Goal: Task Accomplishment & Management: Use online tool/utility

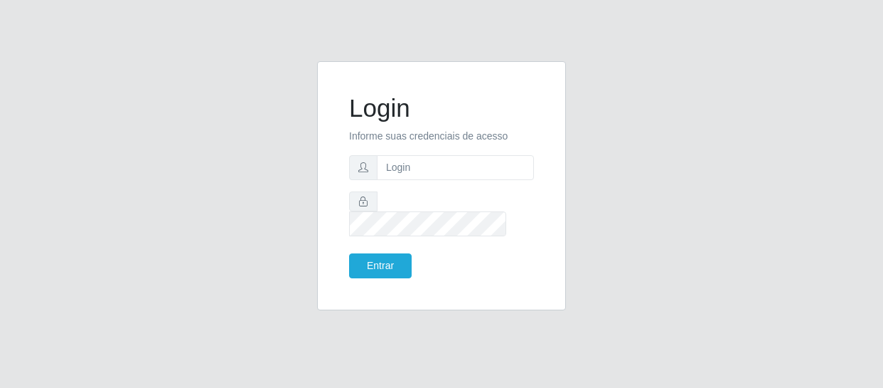
type input "[EMAIL_ADDRESS][DOMAIN_NAME]"
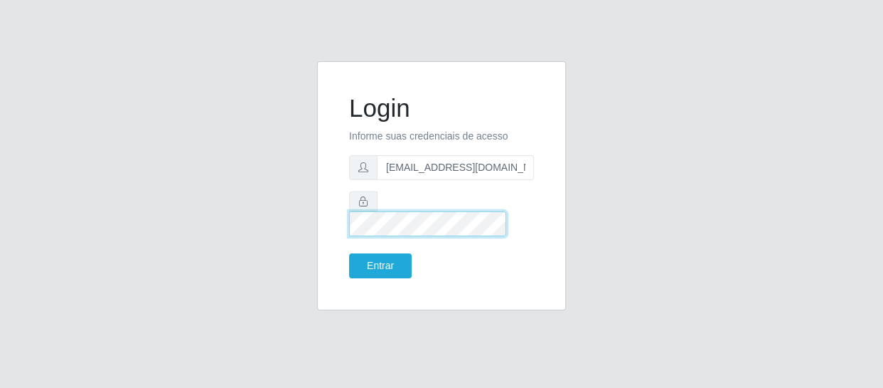
click at [349, 253] on button "Entrar" at bounding box center [380, 265] width 63 height 25
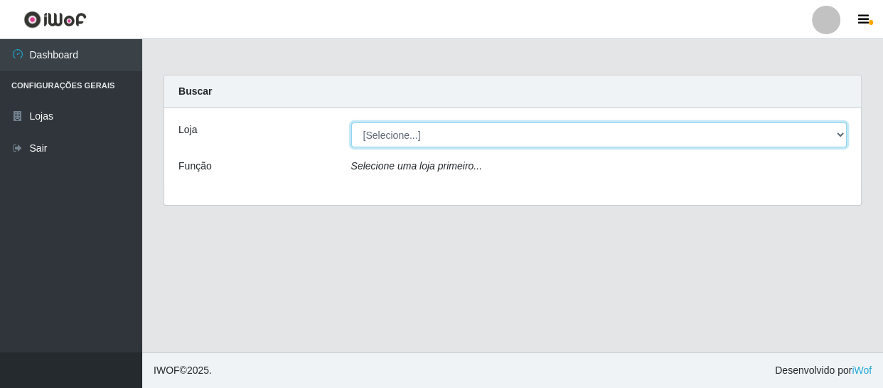
click at [840, 134] on select "[Selecione...] SuperFácil Atacado - São Gonçalo do Amarante" at bounding box center [599, 134] width 496 height 25
select select "408"
click at [351, 122] on select "[Selecione...] SuperFácil Atacado - São Gonçalo do Amarante" at bounding box center [599, 134] width 496 height 25
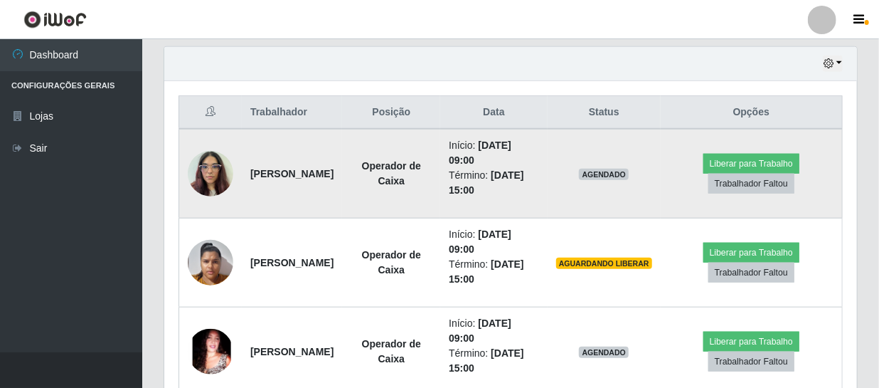
scroll to position [517, 0]
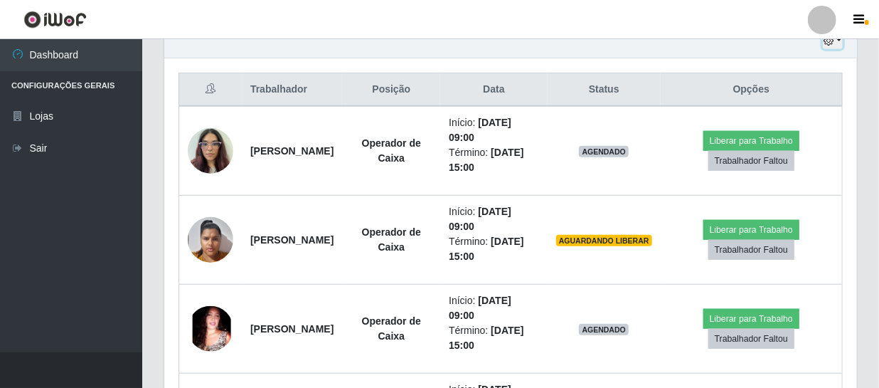
click at [828, 43] on icon "button" at bounding box center [828, 41] width 10 height 10
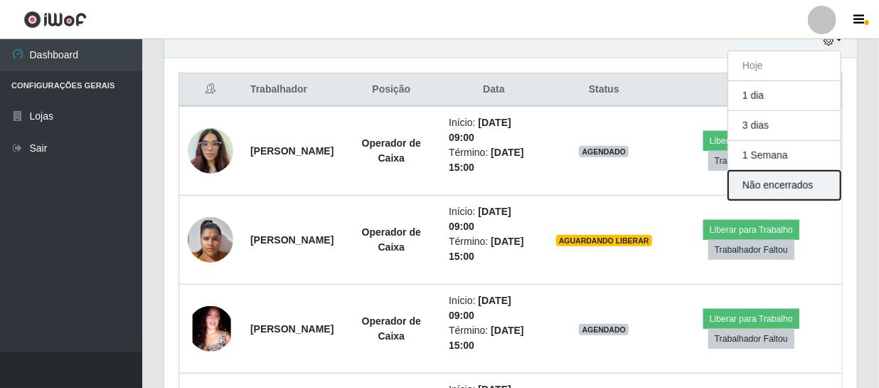
click at [758, 181] on button "Não encerrados" at bounding box center [784, 185] width 112 height 29
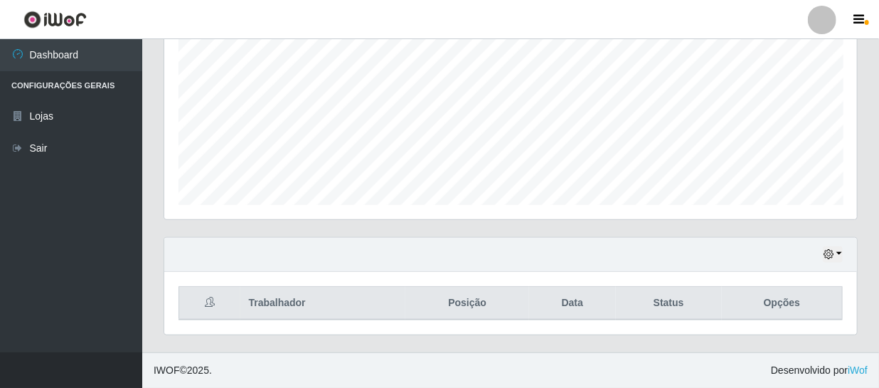
scroll to position [303, 0]
click at [829, 250] on icon "button" at bounding box center [828, 255] width 10 height 10
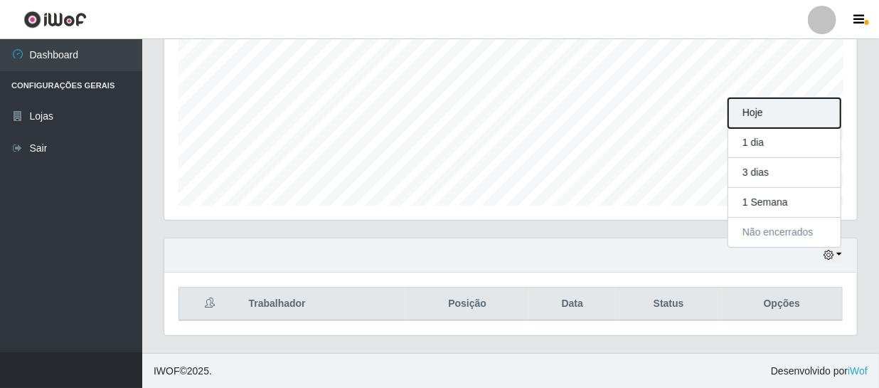
click at [785, 114] on button "Hoje" at bounding box center [784, 113] width 112 height 30
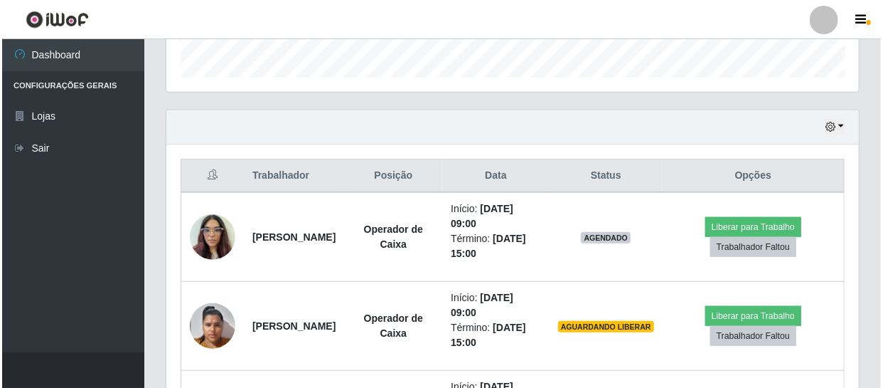
scroll to position [432, 0]
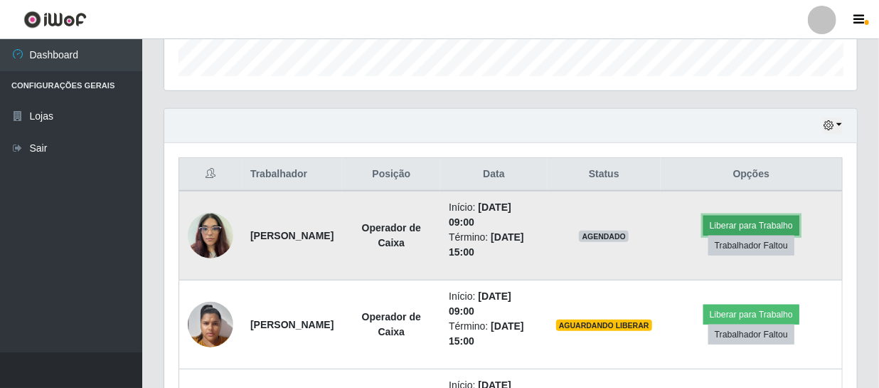
click at [732, 225] on button "Liberar para Trabalho" at bounding box center [751, 225] width 96 height 20
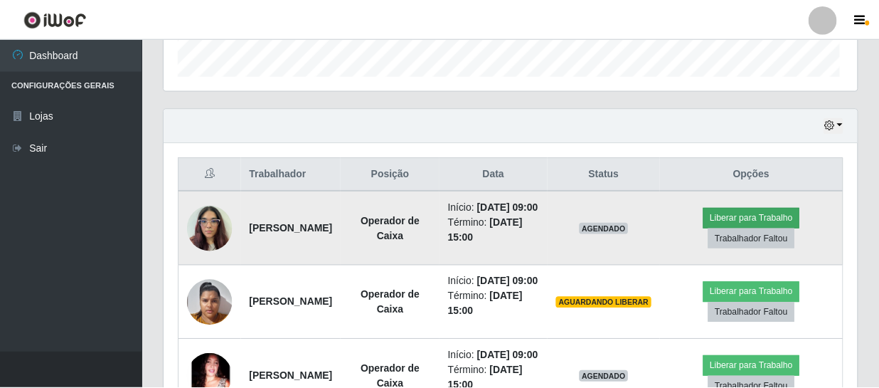
scroll to position [295, 686]
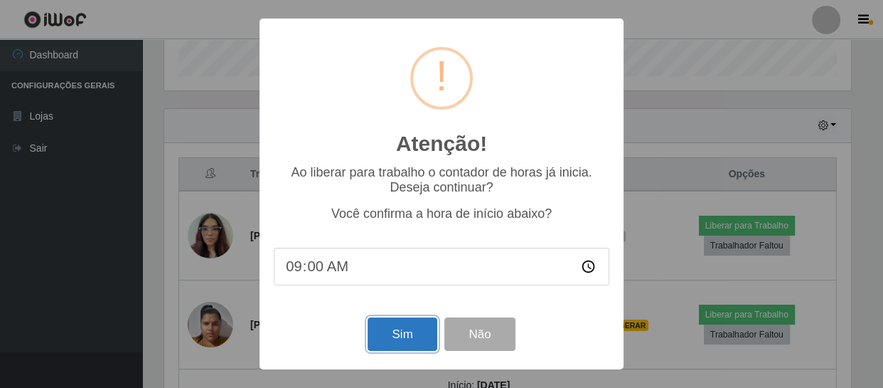
click at [380, 335] on button "Sim" at bounding box center [402, 333] width 69 height 33
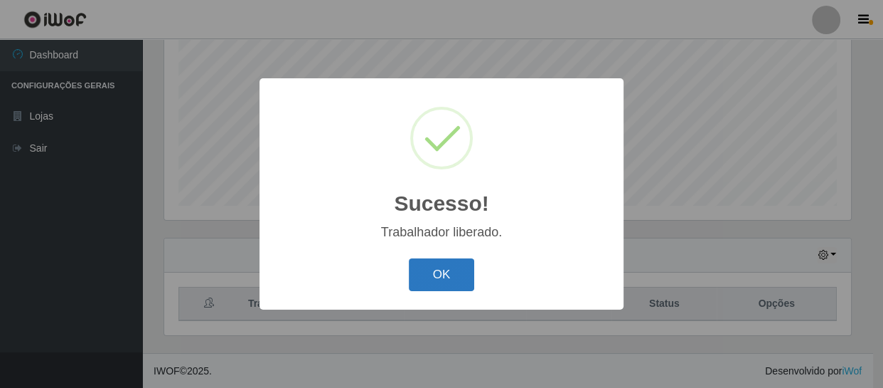
click at [452, 273] on button "OK" at bounding box center [442, 274] width 66 height 33
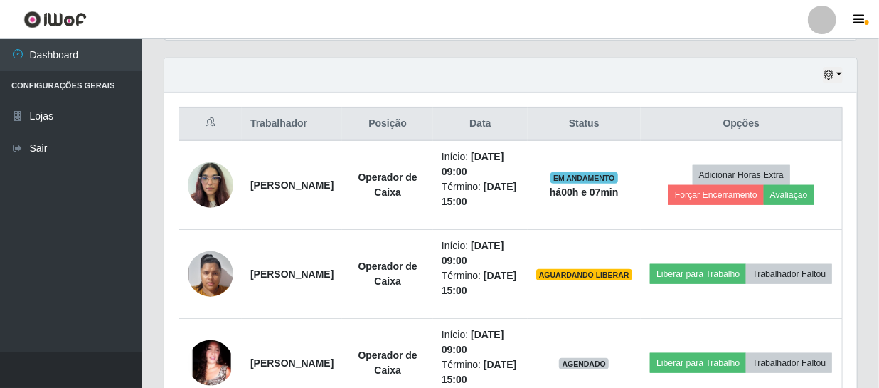
scroll to position [497, 0]
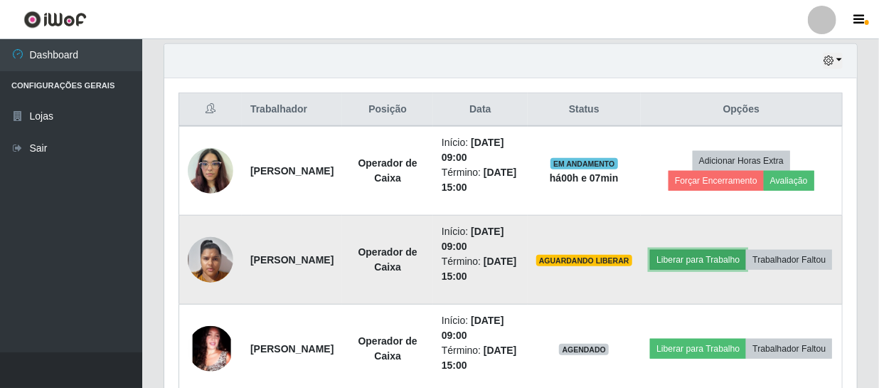
click at [746, 250] on button "Liberar para Trabalho" at bounding box center [698, 260] width 96 height 20
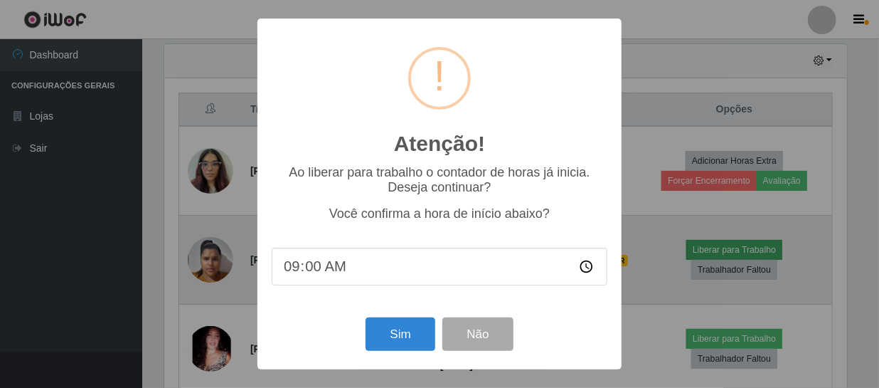
scroll to position [295, 686]
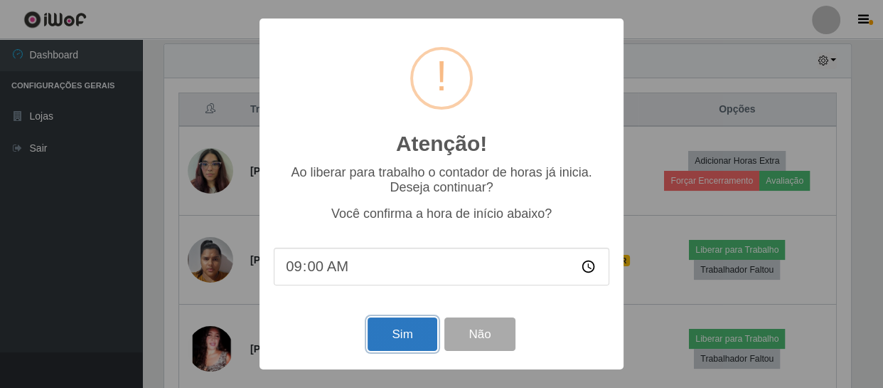
click at [396, 326] on button "Sim" at bounding box center [402, 333] width 69 height 33
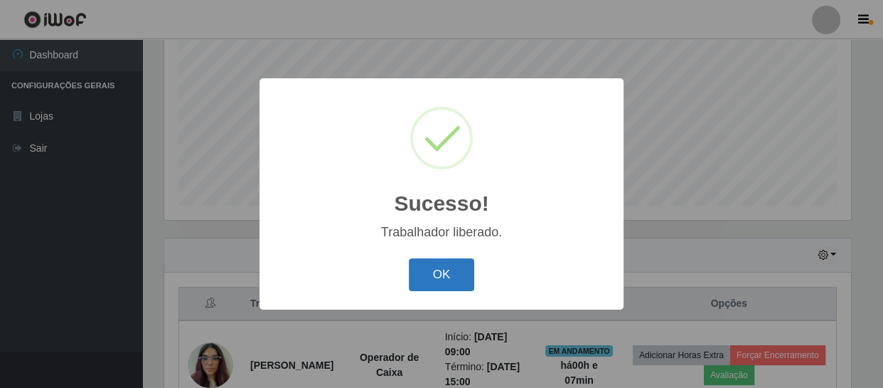
click at [427, 269] on button "OK" at bounding box center [442, 274] width 66 height 33
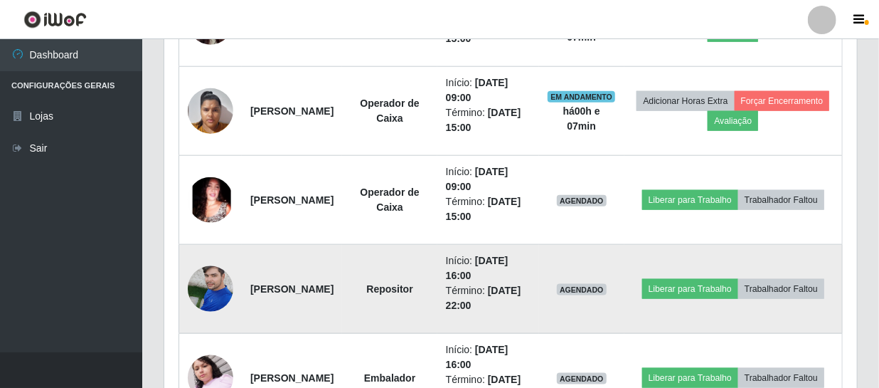
scroll to position [690, 0]
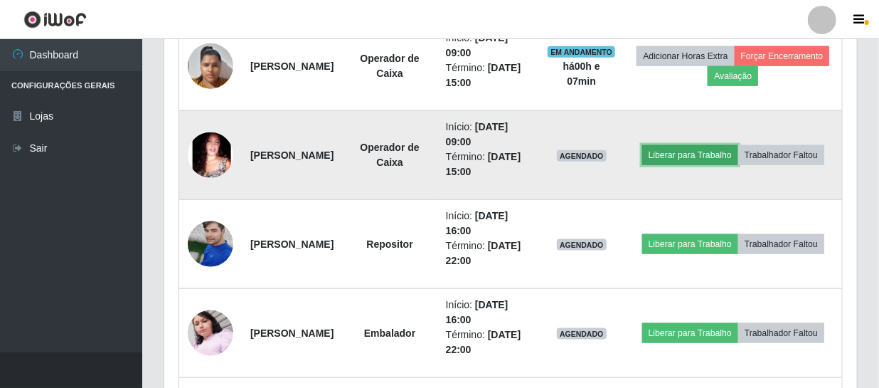
click at [733, 145] on button "Liberar para Trabalho" at bounding box center [690, 155] width 96 height 20
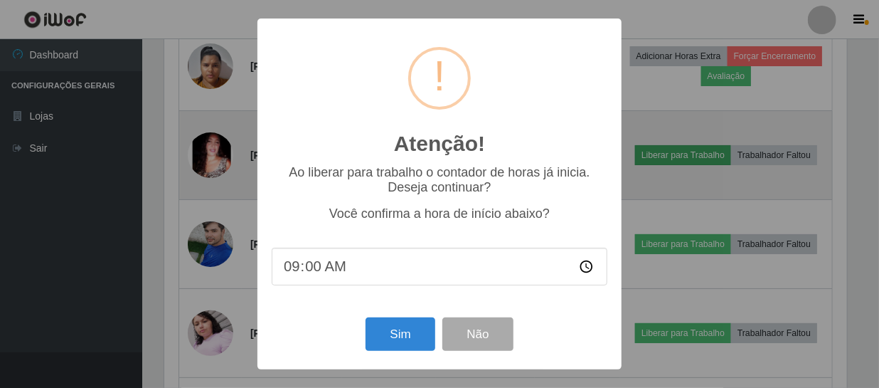
scroll to position [295, 686]
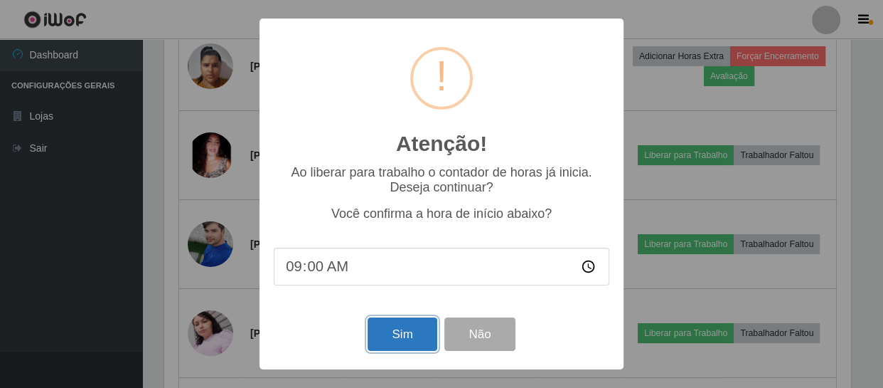
click at [380, 327] on button "Sim" at bounding box center [402, 333] width 69 height 33
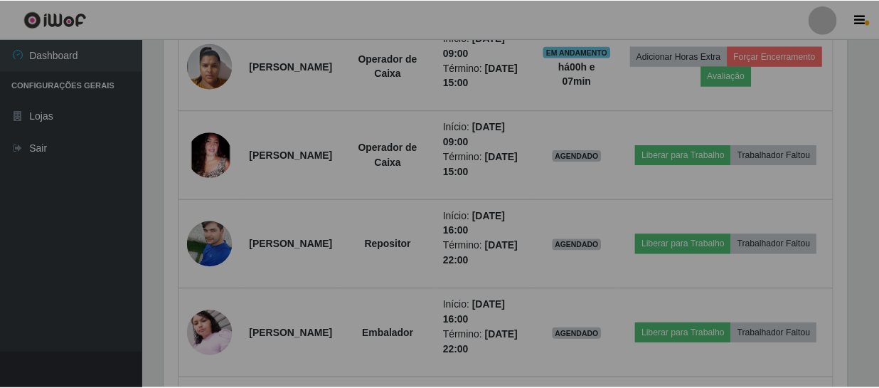
scroll to position [0, 0]
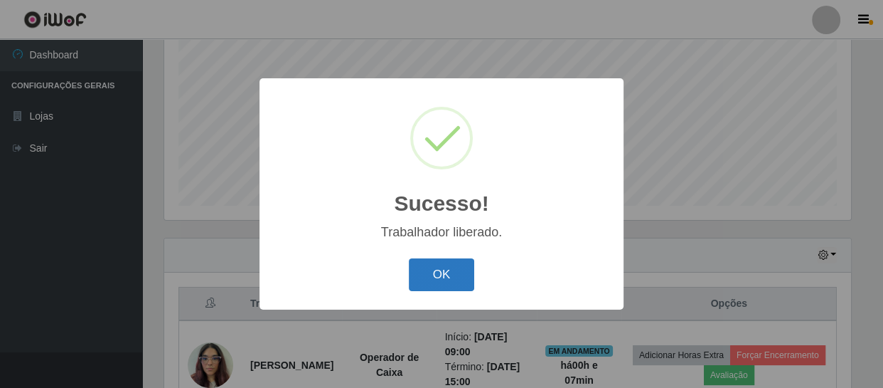
click at [432, 272] on button "OK" at bounding box center [442, 274] width 66 height 33
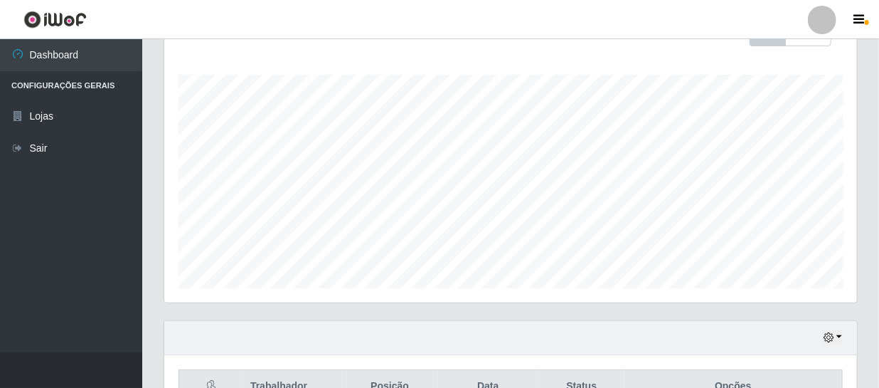
scroll to position [173, 0]
